Goal: Task Accomplishment & Management: Manage account settings

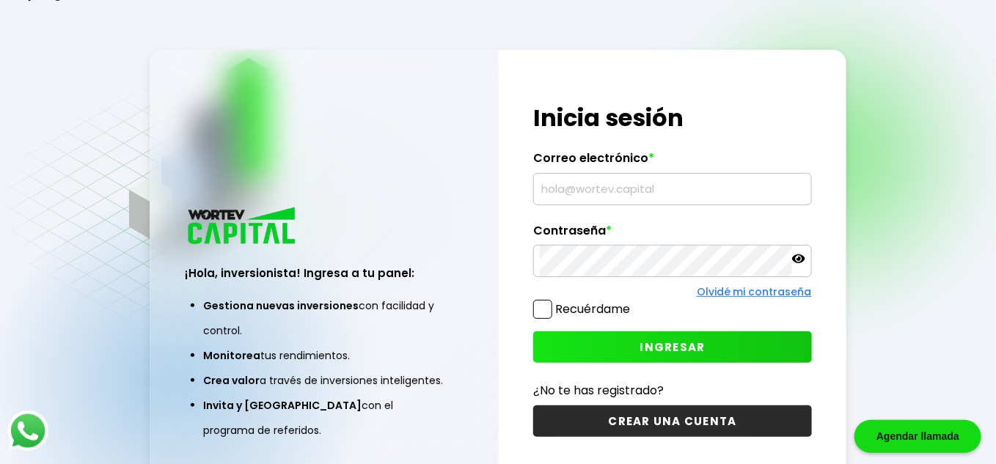
type input "[EMAIL_ADDRESS][DOMAIN_NAME]"
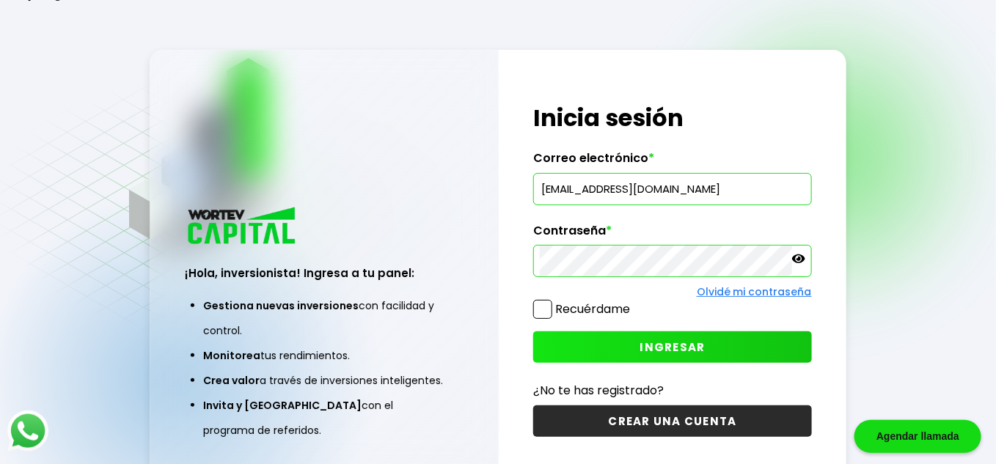
click at [629, 343] on button "INGRESAR" at bounding box center [672, 348] width 278 height 32
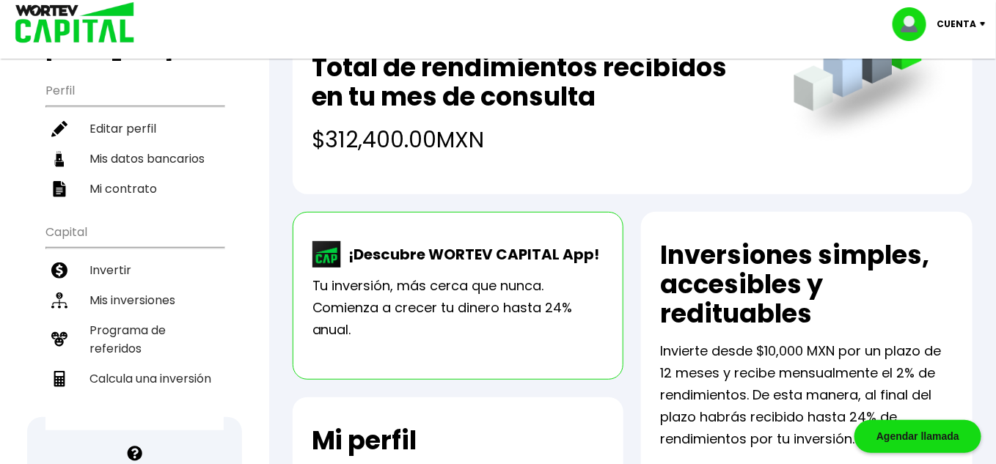
scroll to position [153, 0]
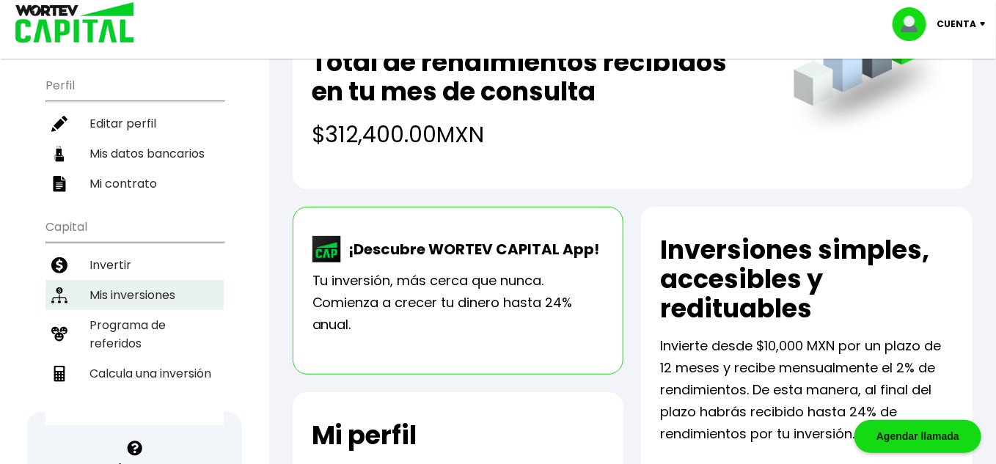
click at [155, 296] on li "Mis inversiones" at bounding box center [134, 295] width 178 height 30
click at [155, 169] on li "Mis datos bancarios" at bounding box center [134, 154] width 178 height 30
select select "Banamex"
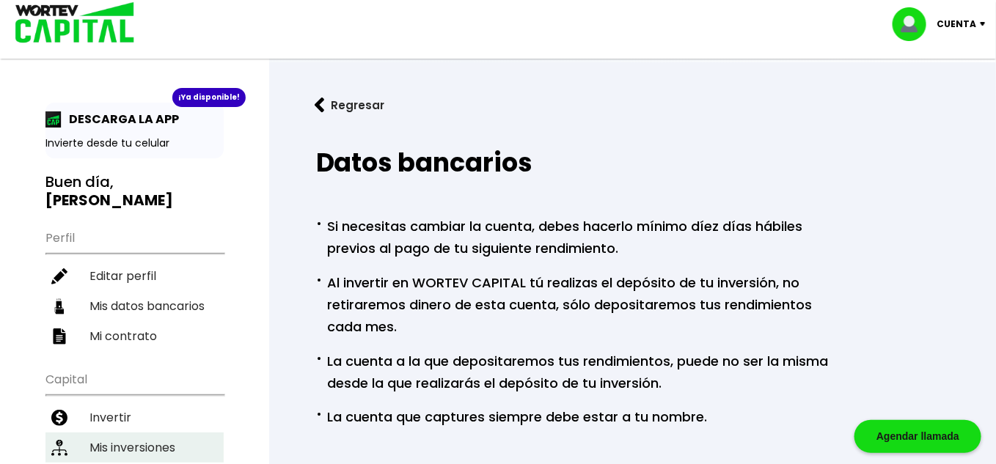
click at [149, 447] on li "Mis inversiones" at bounding box center [134, 448] width 178 height 30
